Goal: Check status

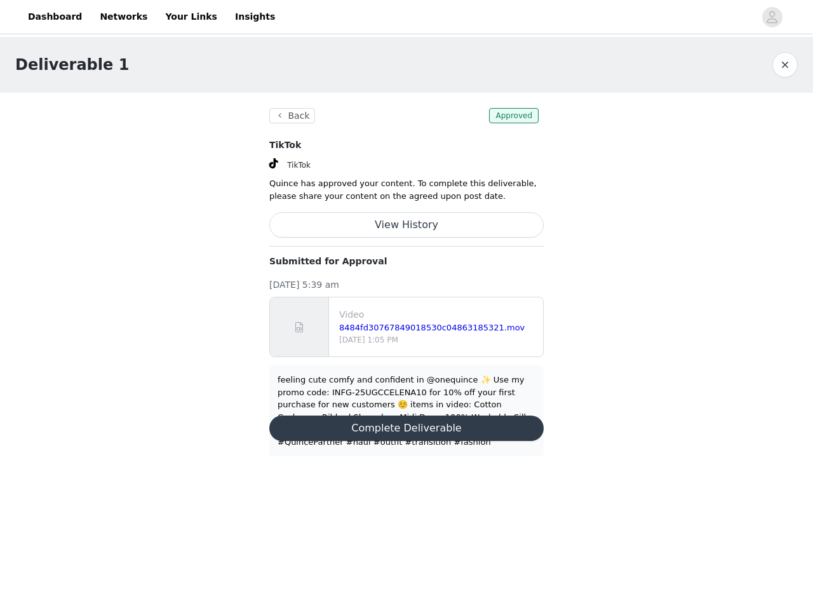
click at [406, 229] on button "View History" at bounding box center [406, 224] width 274 height 25
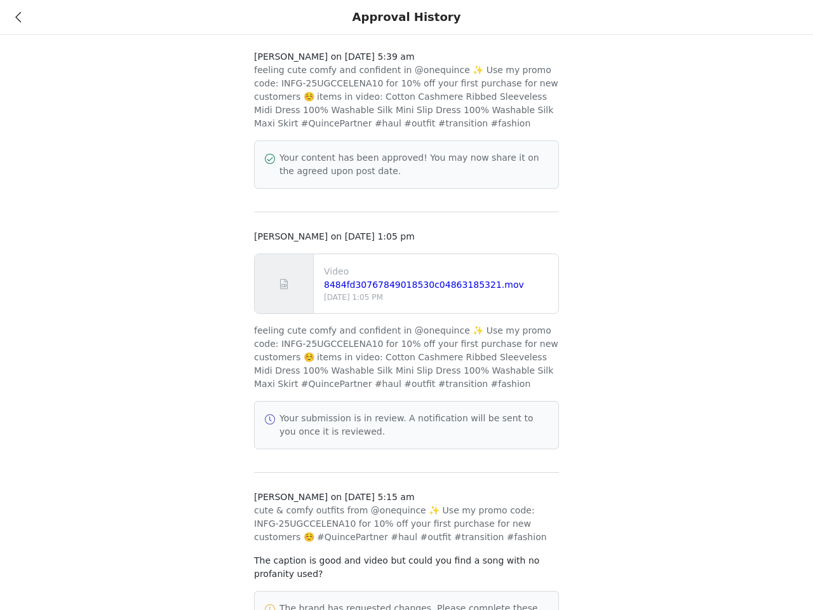
click at [406, 17] on div at bounding box center [406, 305] width 813 height 610
click at [772, 17] on div "Approval History" at bounding box center [406, 17] width 813 height 35
click at [785, 65] on div "[PERSON_NAME] on [DATE] 5:39 am feeling cute comfy and confident in @onequince …" at bounding box center [406, 471] width 813 height 942
click at [290, 116] on p "feeling cute comfy and confident in @onequince ✨ Use my promo code: INFG-25UGCC…" at bounding box center [406, 97] width 305 height 67
click at [516, 116] on p "feeling cute comfy and confident in @onequince ✨ Use my promo code: INFG-25UGCC…" at bounding box center [406, 97] width 305 height 67
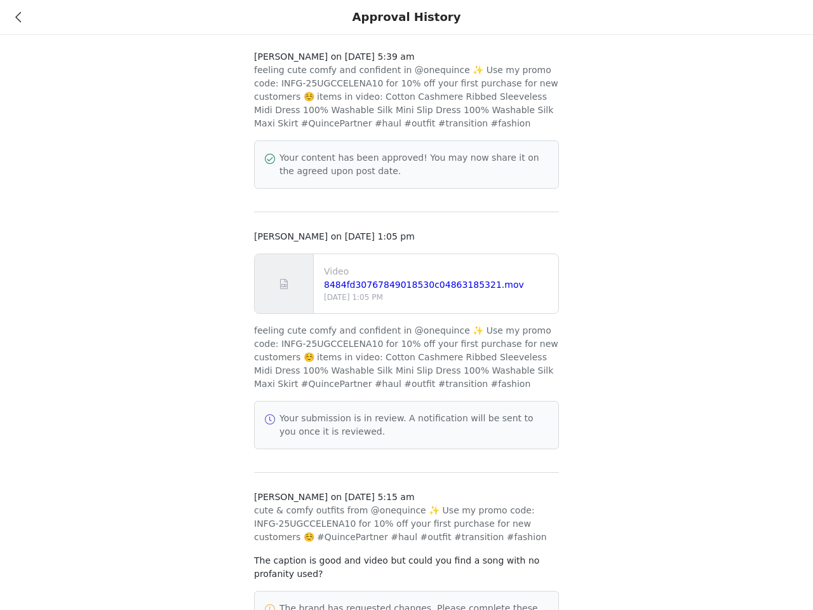
click at [406, 225] on div "[PERSON_NAME] on [DATE] 5:39 am feeling cute comfy and confident in @onequince …" at bounding box center [406, 473] width 305 height 846
click at [406, 416] on p "Your submission is in review. A notification will be sent to you once it is rev…" at bounding box center [413, 425] width 269 height 27
